Goal: Task Accomplishment & Management: Manage account settings

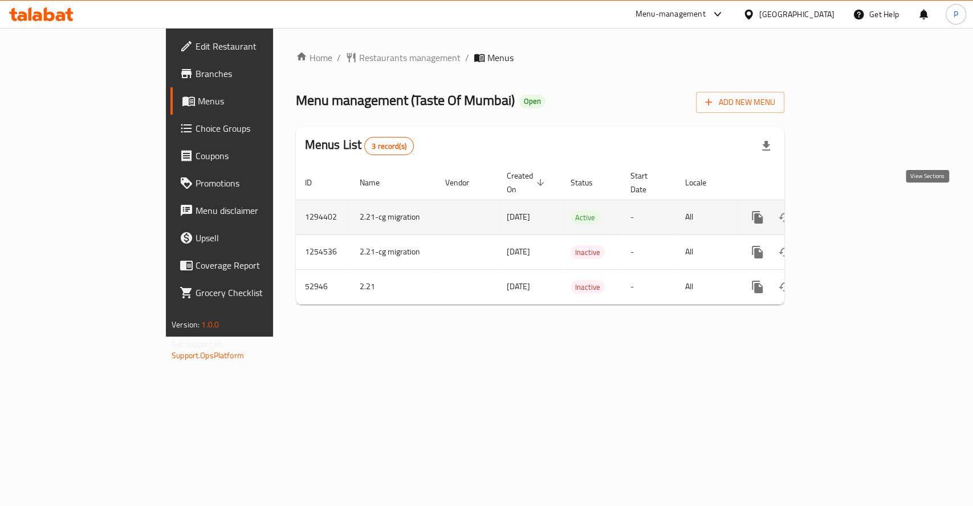
click at [847, 210] on icon "enhanced table" at bounding box center [840, 217] width 14 height 14
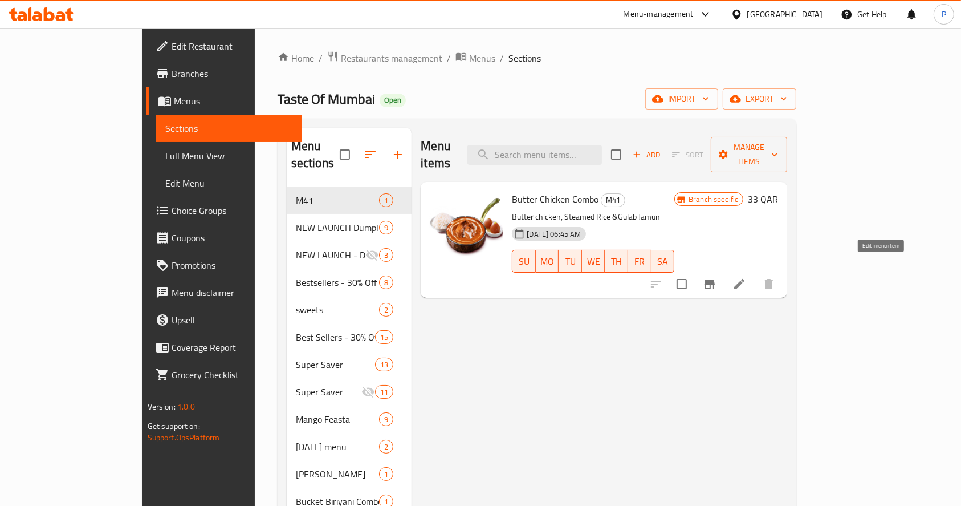
click at [746, 277] on icon at bounding box center [740, 284] width 14 height 14
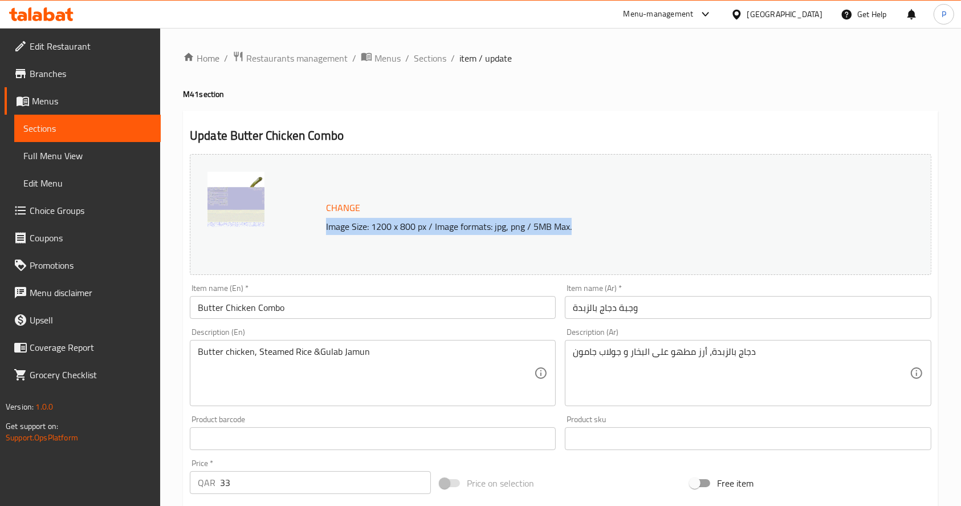
drag, startPoint x: 570, startPoint y: 227, endPoint x: 324, endPoint y: 230, distance: 246.3
click at [324, 230] on p "Image Size: 1200 x 800 px / Image formats: jpg, png / 5MB Max." at bounding box center [587, 227] width 530 height 14
click at [311, 61] on span "Restaurants management" at bounding box center [296, 58] width 101 height 14
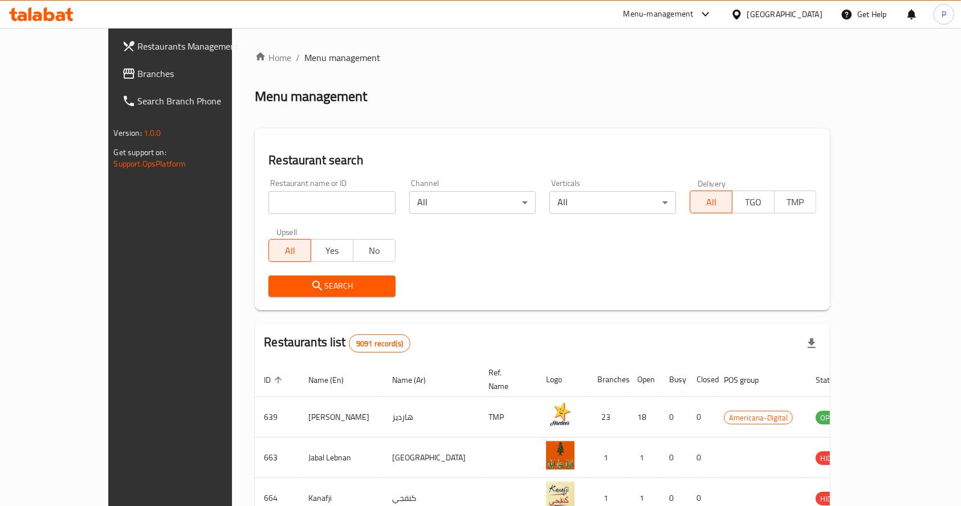
click at [269, 205] on input "search" at bounding box center [332, 202] width 127 height 23
type input "batool"
click at [299, 276] on button "Search" at bounding box center [332, 285] width 127 height 21
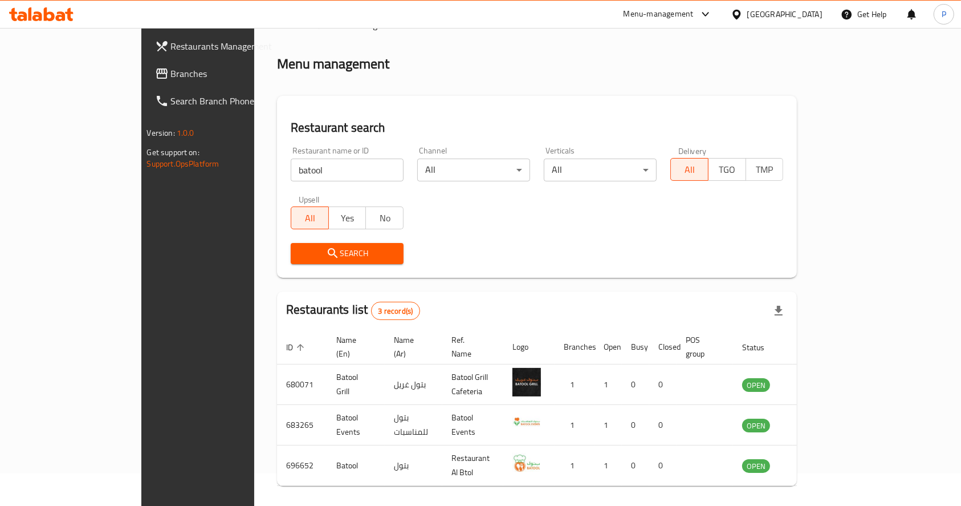
scroll to position [59, 0]
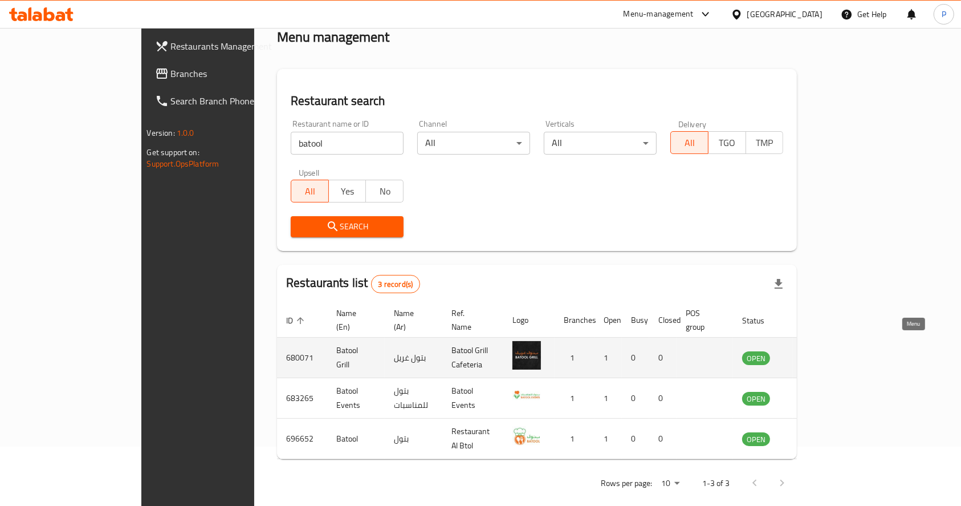
click at [814, 356] on icon "enhanced table" at bounding box center [812, 358] width 4 height 5
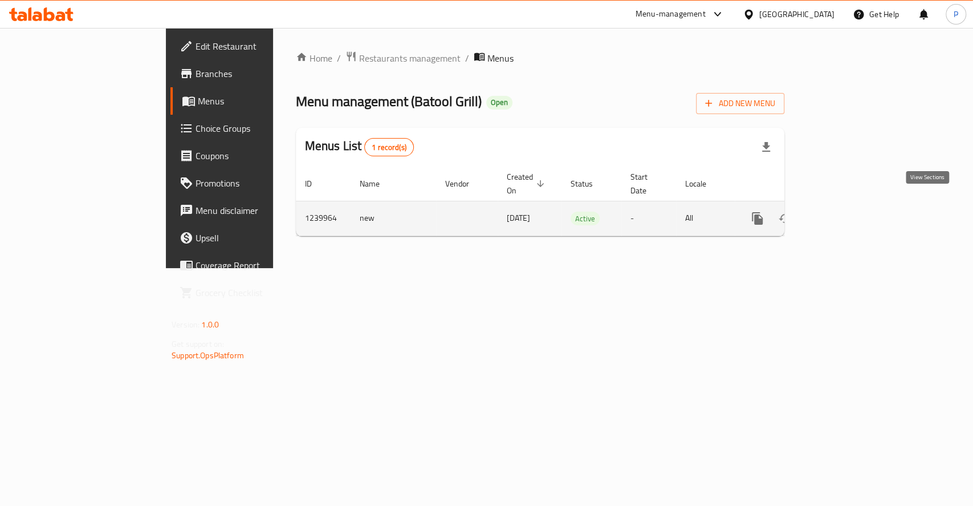
click at [847, 212] on icon "enhanced table" at bounding box center [840, 219] width 14 height 14
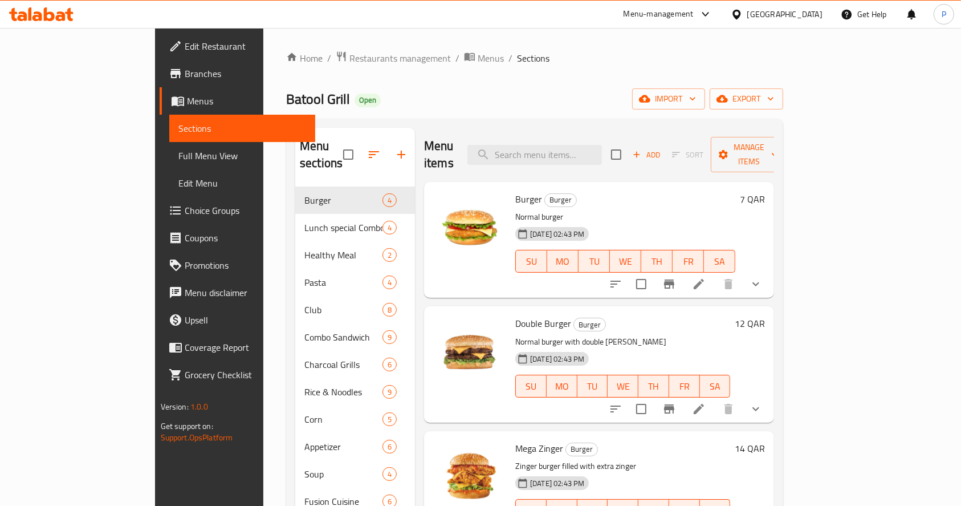
click at [185, 47] on span "Edit Restaurant" at bounding box center [246, 46] width 122 height 14
